Goal: Contribute content

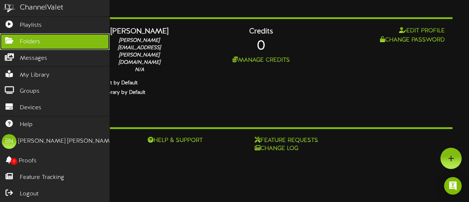
click at [51, 39] on link "Folders" at bounding box center [54, 41] width 109 height 16
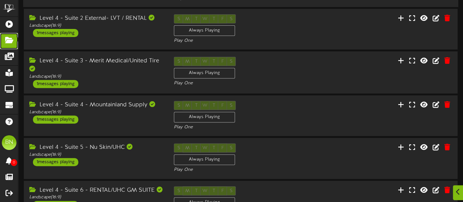
scroll to position [163, 0]
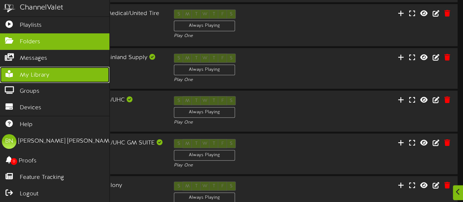
click at [36, 71] on span "My Library" at bounding box center [35, 75] width 30 height 8
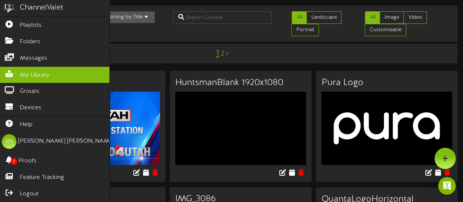
click at [260, 52] on div "1 2 >" at bounding box center [223, 54] width 110 height 14
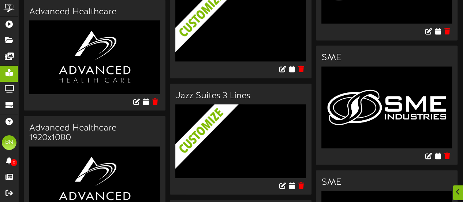
scroll to position [740, 0]
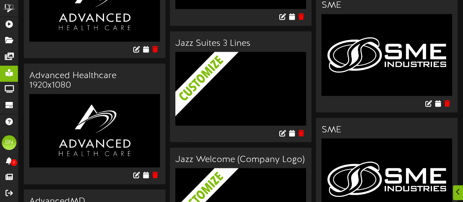
click at [229, 90] on img at bounding box center [246, 99] width 142 height 94
click at [290, 129] on icon at bounding box center [292, 133] width 7 height 8
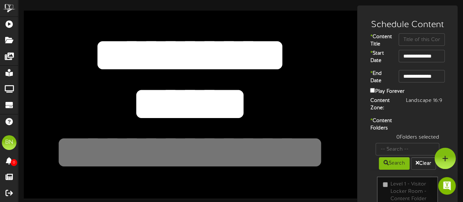
click at [182, 78] on textarea "*********" at bounding box center [190, 54] width 274 height 63
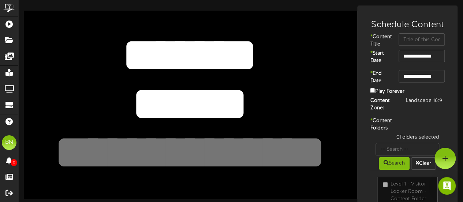
type textarea "*******"
click at [190, 97] on textarea "******" at bounding box center [190, 103] width 274 height 63
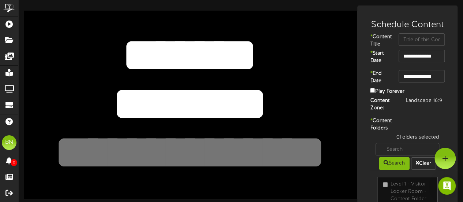
type textarea "********"
click at [416, 47] on div "* Content Title" at bounding box center [407, 41] width 97 height 16
click at [413, 42] on input "text" at bounding box center [422, 39] width 46 height 12
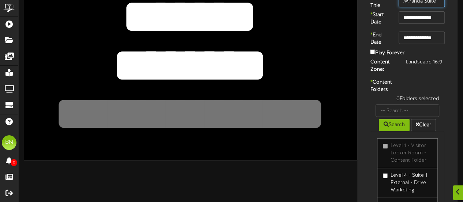
scroll to position [39, 0]
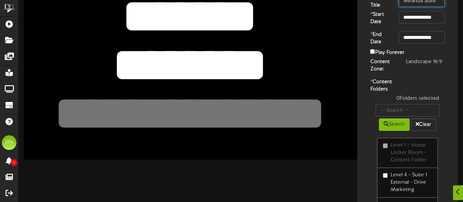
type input "Miranda Suite"
click at [398, 116] on input "text" at bounding box center [408, 110] width 64 height 12
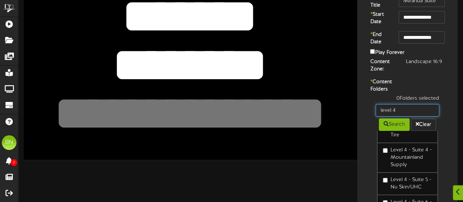
type input "level 4"
click at [393, 131] on button "Search" at bounding box center [394, 124] width 31 height 12
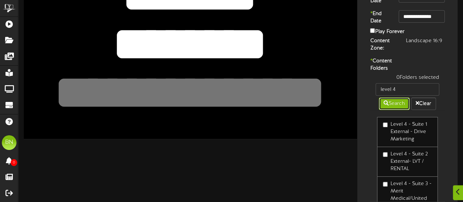
scroll to position [60, 0]
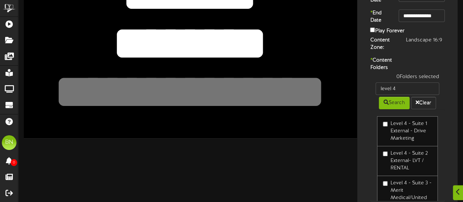
click at [385, 135] on label "Level 4 - Suite 1 External - Drive Marketing" at bounding box center [407, 131] width 49 height 22
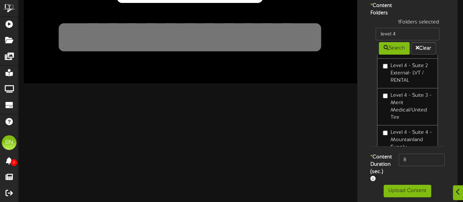
scroll to position [33, 0]
click at [412, 166] on input "8" at bounding box center [422, 159] width 46 height 12
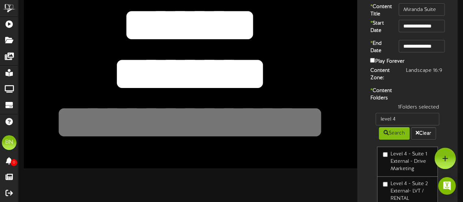
scroll to position [0, 0]
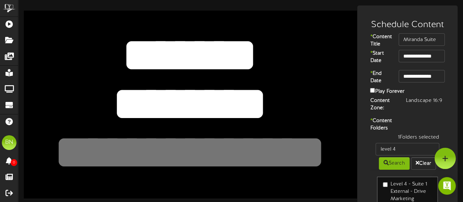
type input "800"
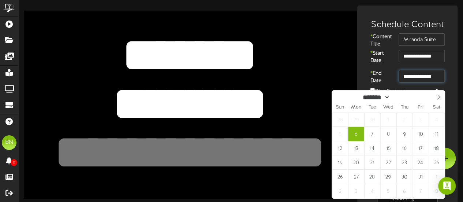
click at [420, 82] on input "**********" at bounding box center [422, 76] width 46 height 12
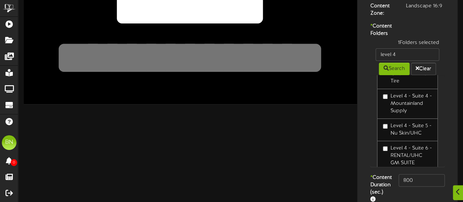
scroll to position [138, 0]
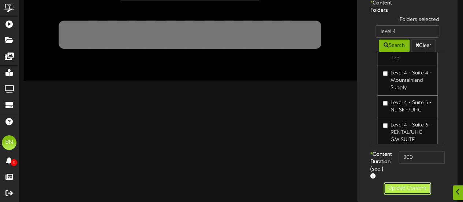
click at [398, 189] on button "Upload Content" at bounding box center [408, 188] width 48 height 12
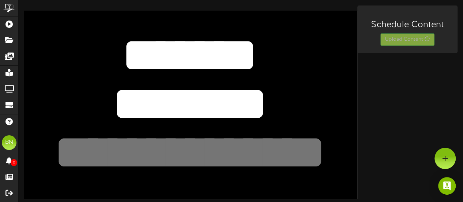
scroll to position [0, 0]
